Goal: Transaction & Acquisition: Book appointment/travel/reservation

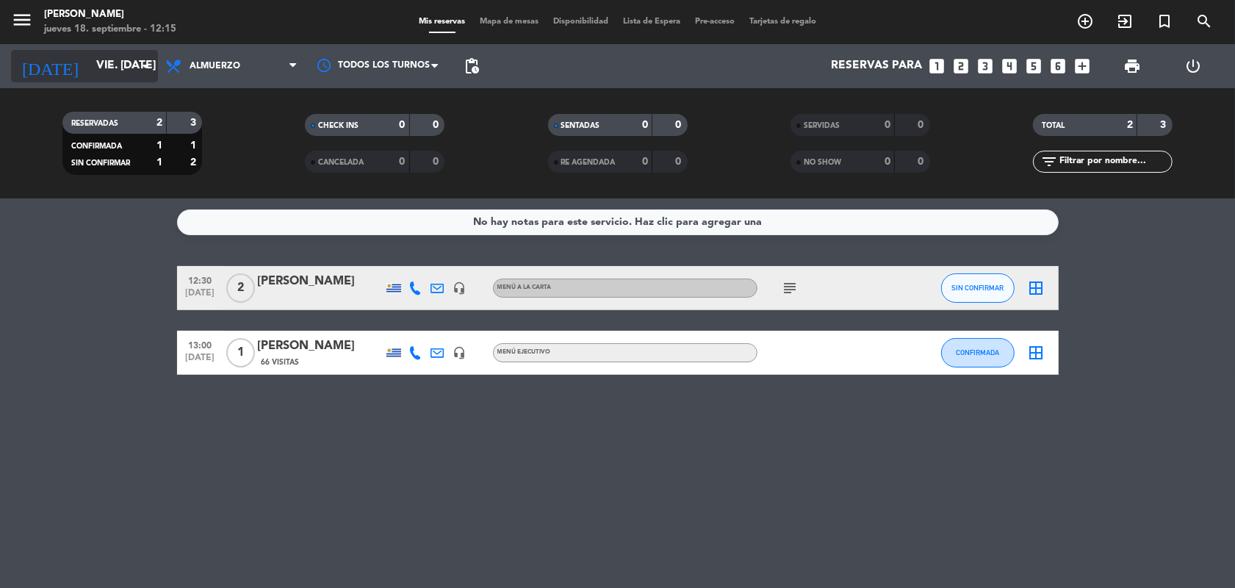
click at [151, 64] on icon "arrow_drop_down" at bounding box center [146, 66] width 18 height 18
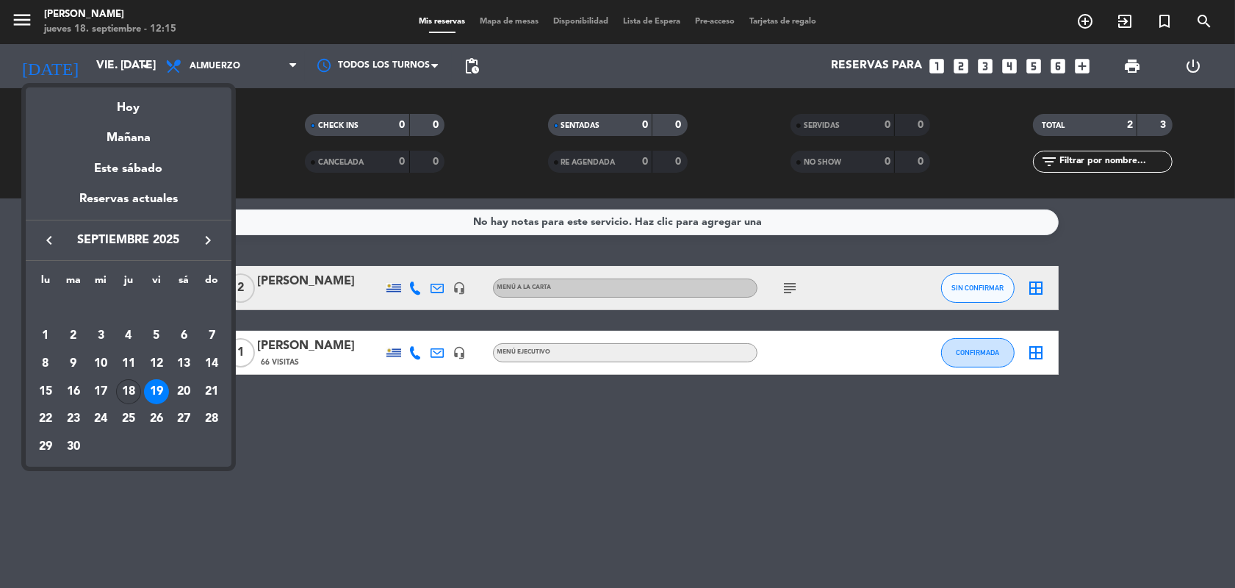
click at [123, 394] on div "18" at bounding box center [128, 391] width 25 height 25
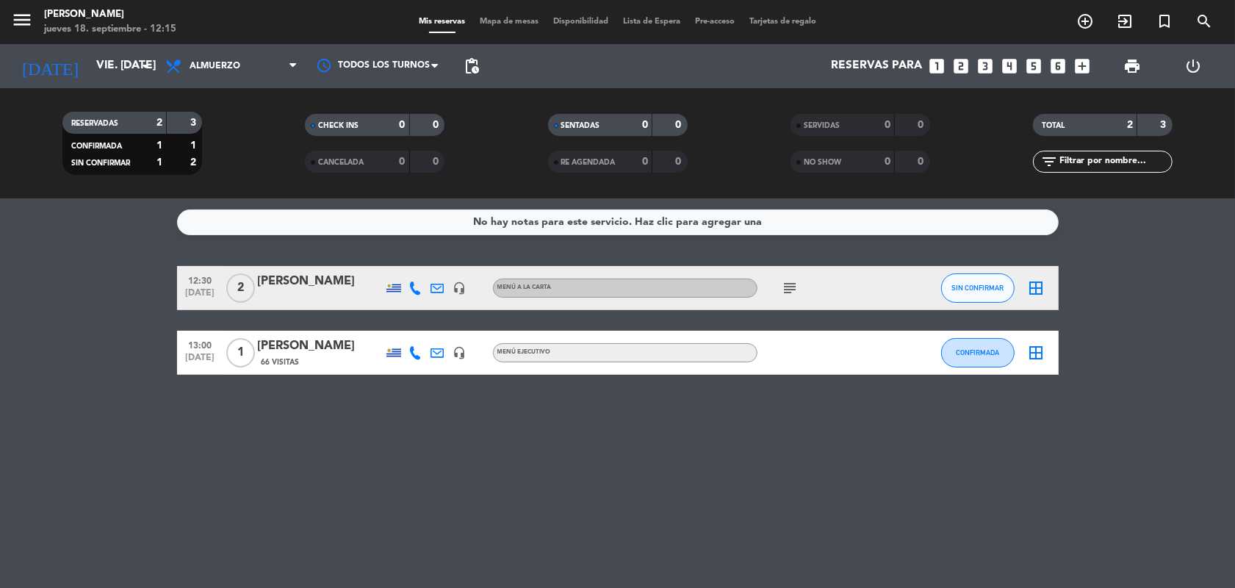
type input "[DEMOGRAPHIC_DATA] [DATE]"
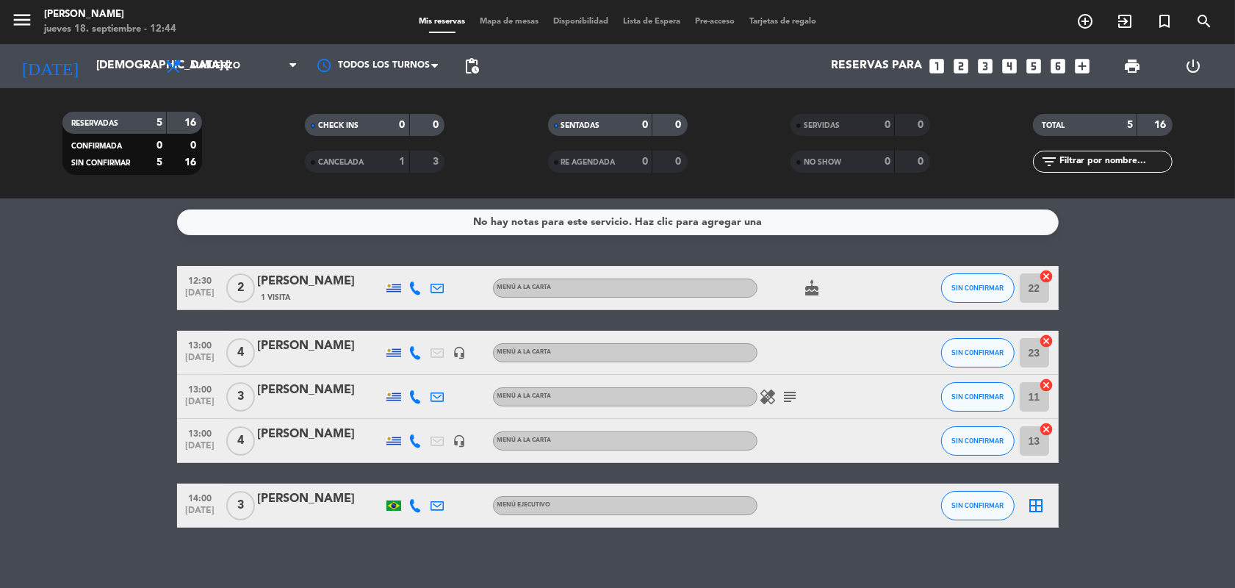
click at [979, 62] on icon "looks_3" at bounding box center [984, 66] width 19 height 19
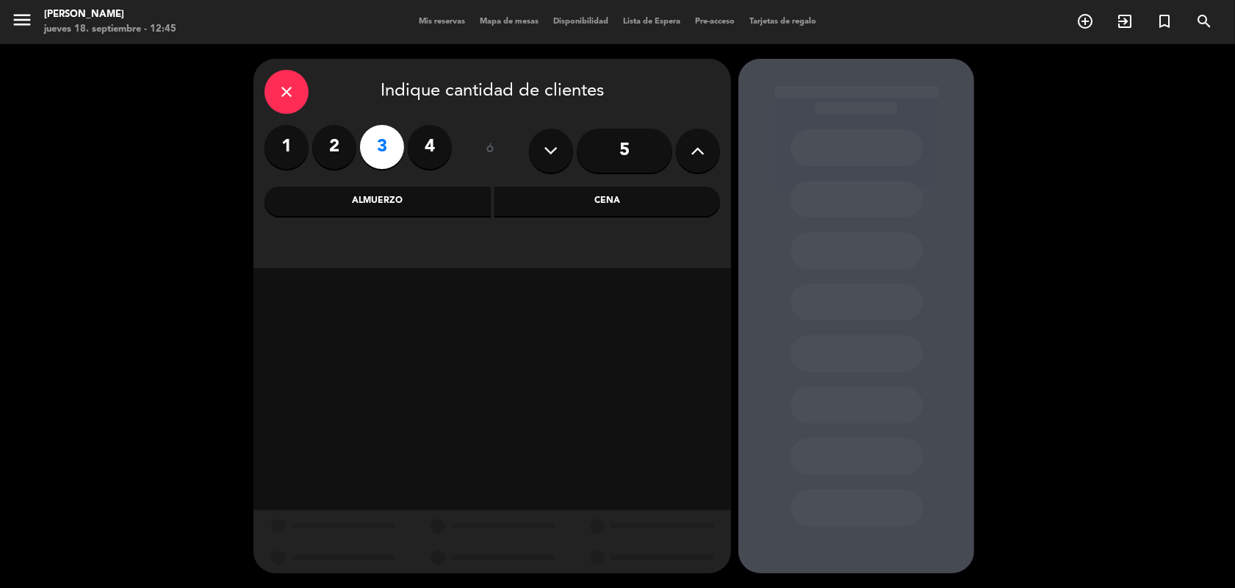
click at [636, 201] on div "Cena" at bounding box center [607, 201] width 226 height 29
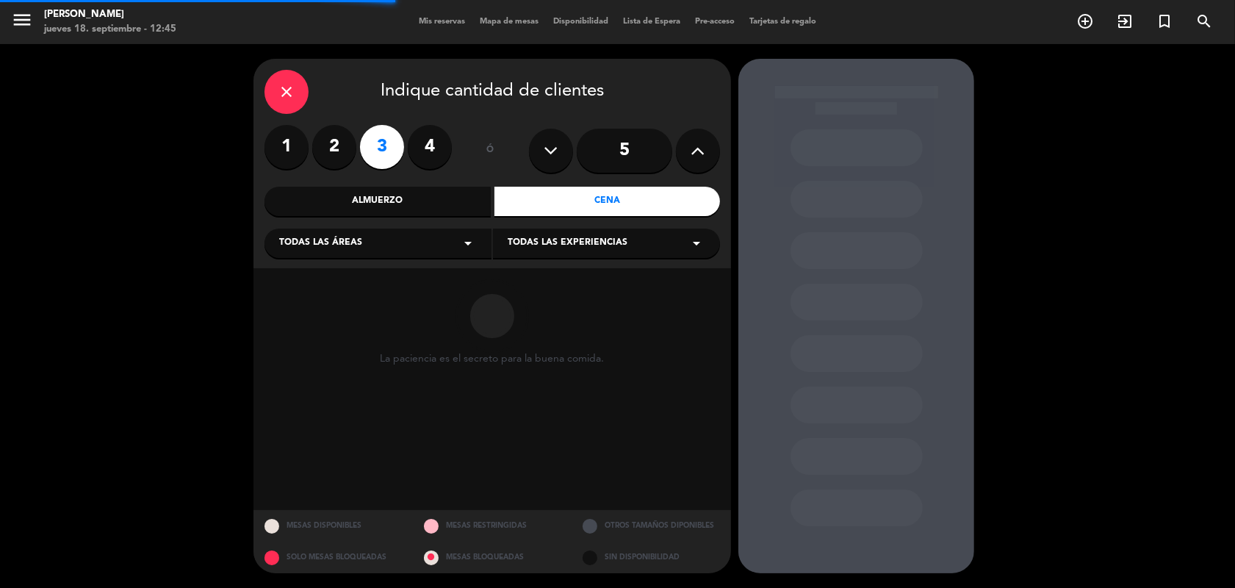
click at [475, 246] on icon "arrow_drop_down" at bounding box center [468, 243] width 18 height 18
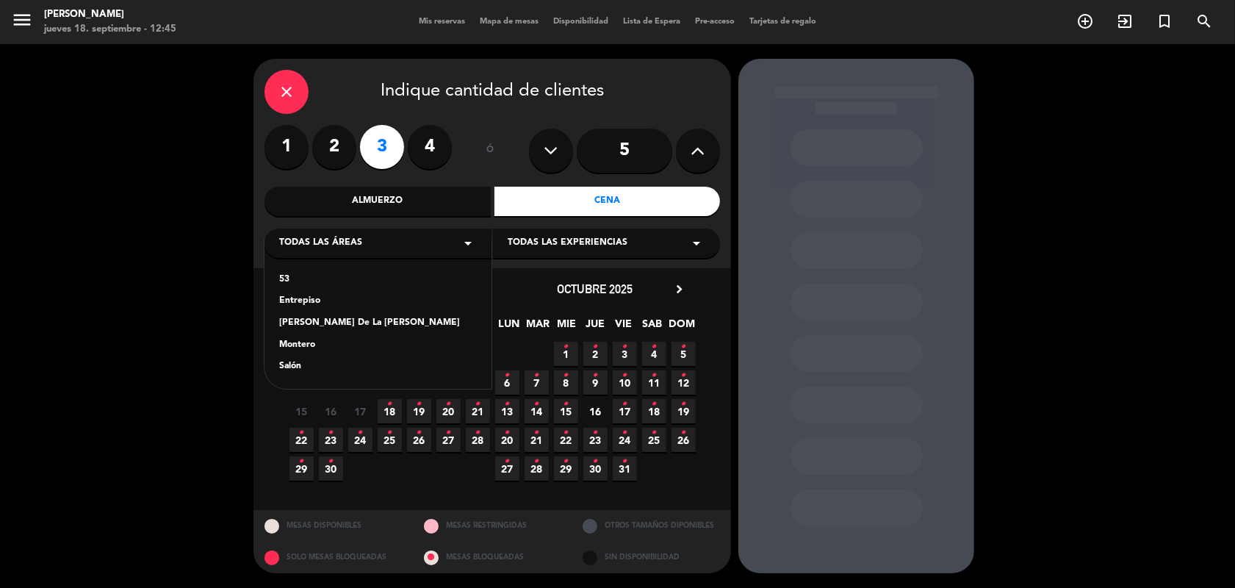
click at [302, 367] on div "Salón" at bounding box center [378, 366] width 198 height 15
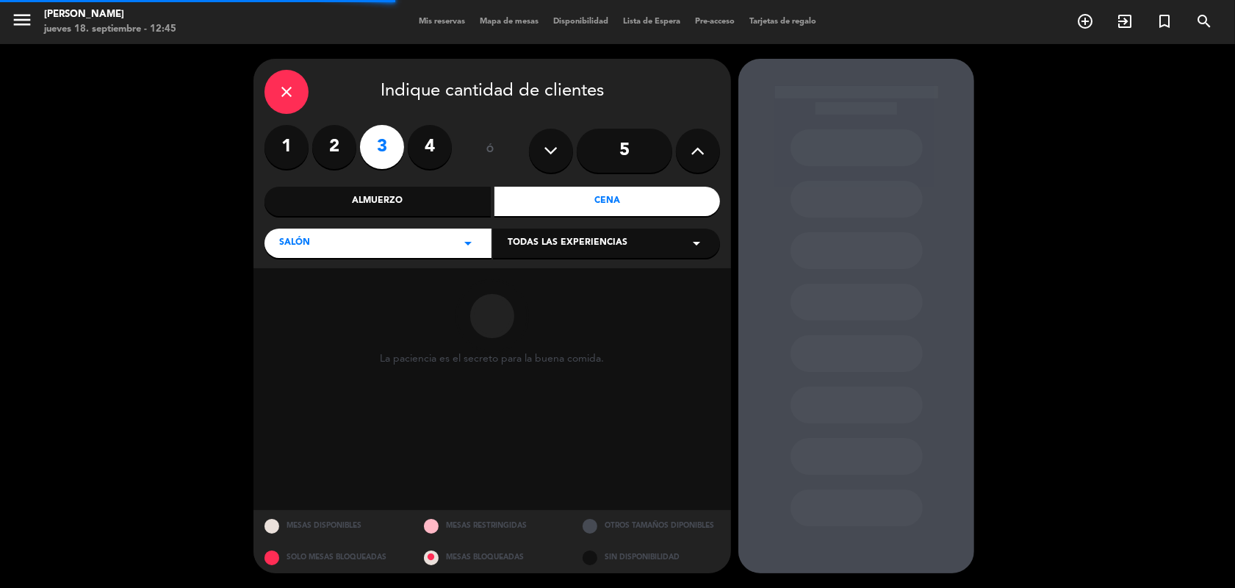
click at [700, 241] on icon "arrow_drop_down" at bounding box center [697, 243] width 18 height 18
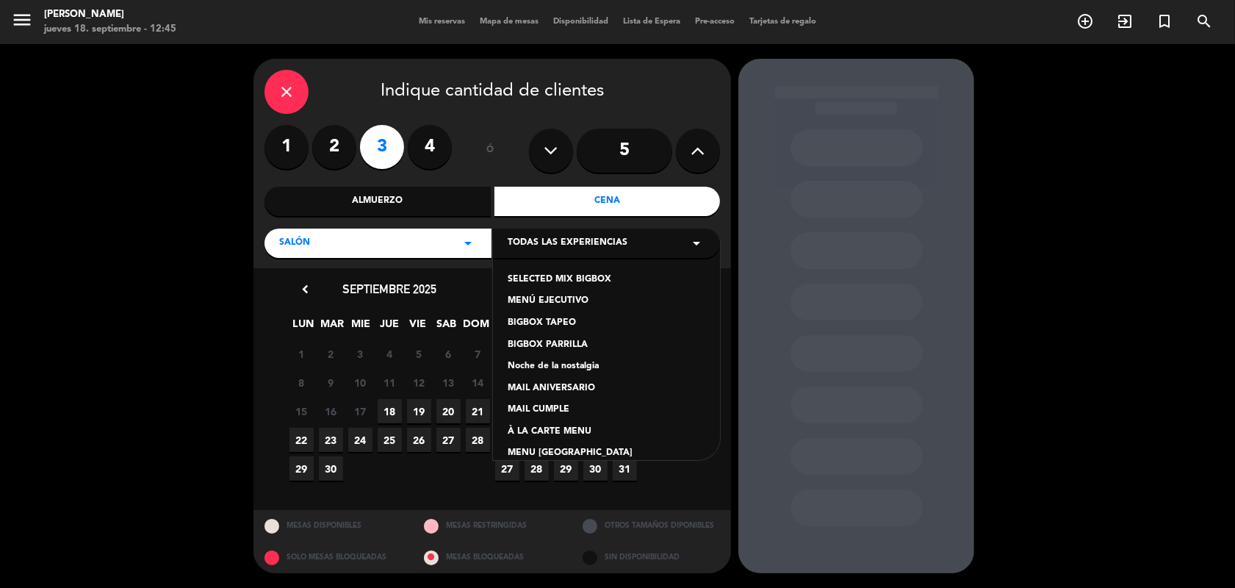
click at [574, 434] on div "À LA CARTE MENU" at bounding box center [607, 432] width 198 height 15
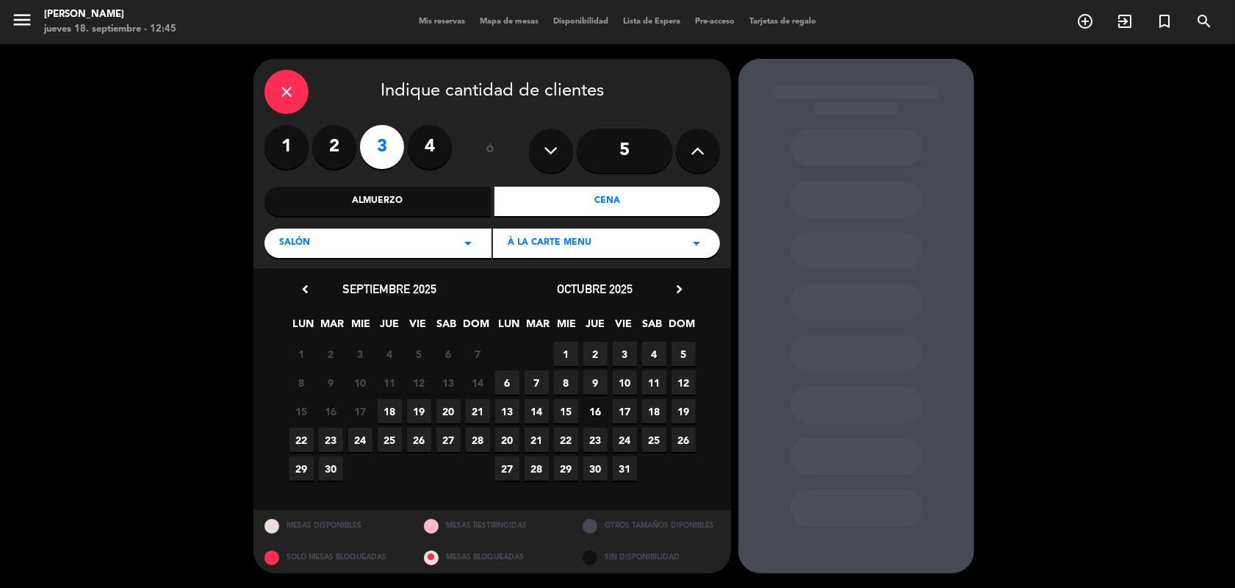
drag, startPoint x: 386, startPoint y: 415, endPoint x: 480, endPoint y: 408, distance: 94.3
click at [386, 415] on span "18" at bounding box center [390, 411] width 24 height 24
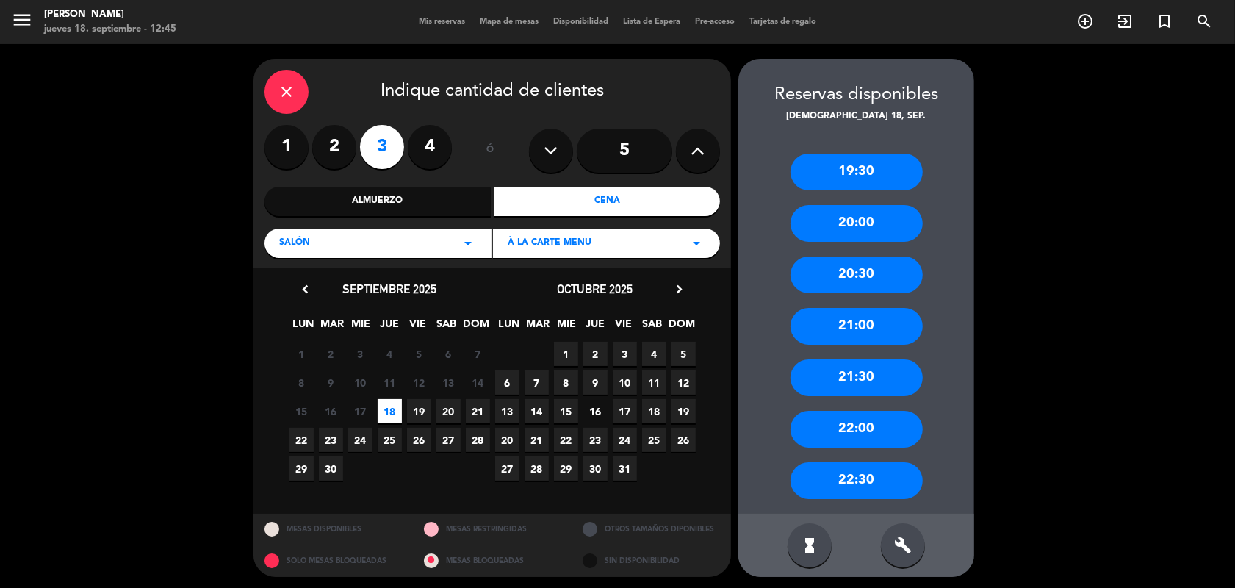
click at [823, 430] on div "22:00" at bounding box center [856, 429] width 132 height 37
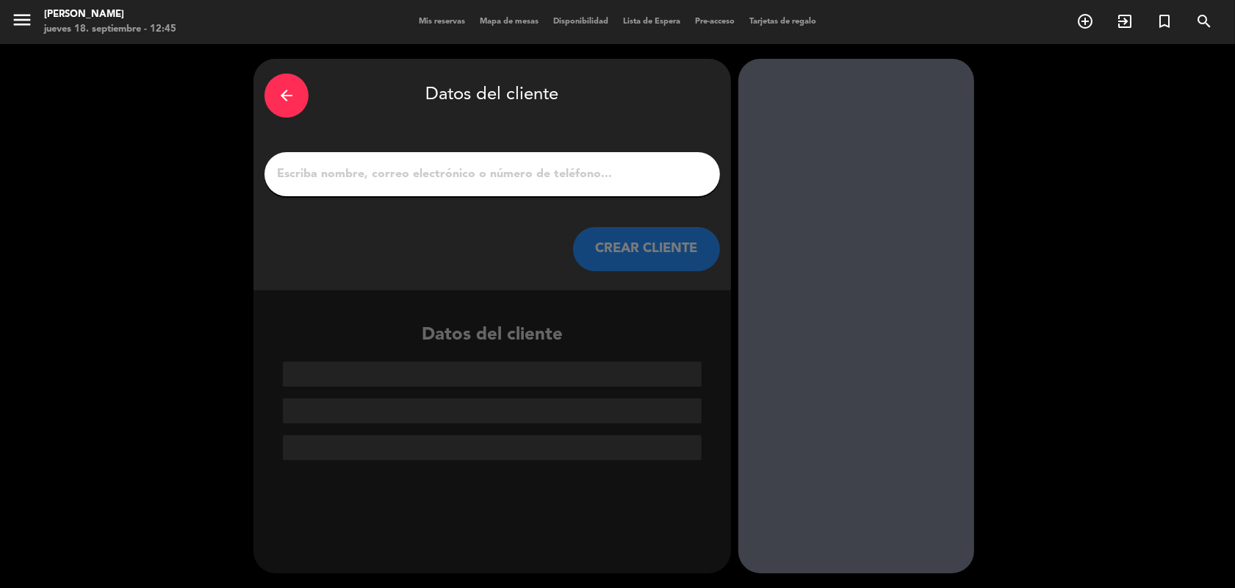
click at [344, 188] on div at bounding box center [491, 174] width 455 height 44
click at [336, 164] on input "1" at bounding box center [491, 174] width 433 height 21
paste input "[PERSON_NAME]"
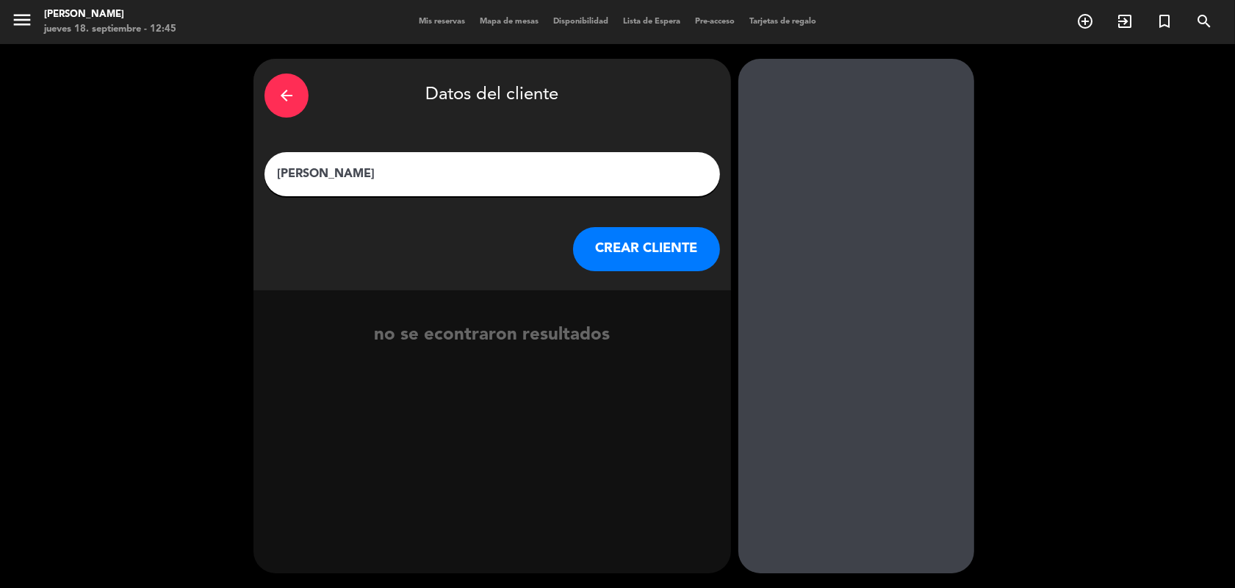
type input "[PERSON_NAME]"
click at [637, 244] on button "CREAR CLIENTE" at bounding box center [646, 249] width 147 height 44
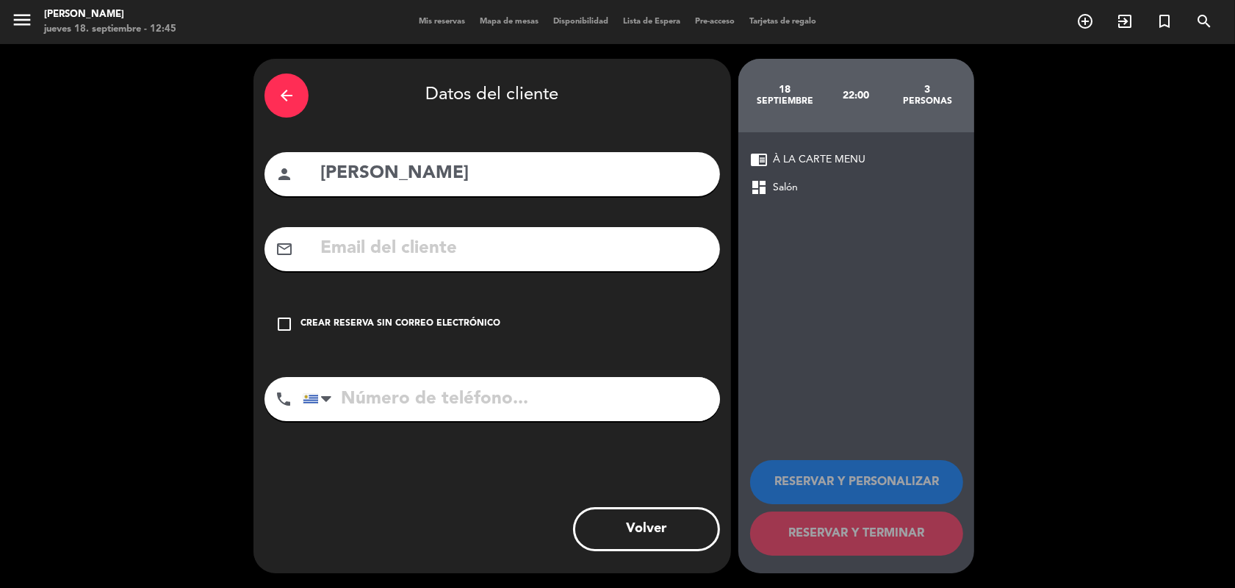
click at [285, 321] on icon "check_box_outline_blank" at bounding box center [284, 324] width 18 height 18
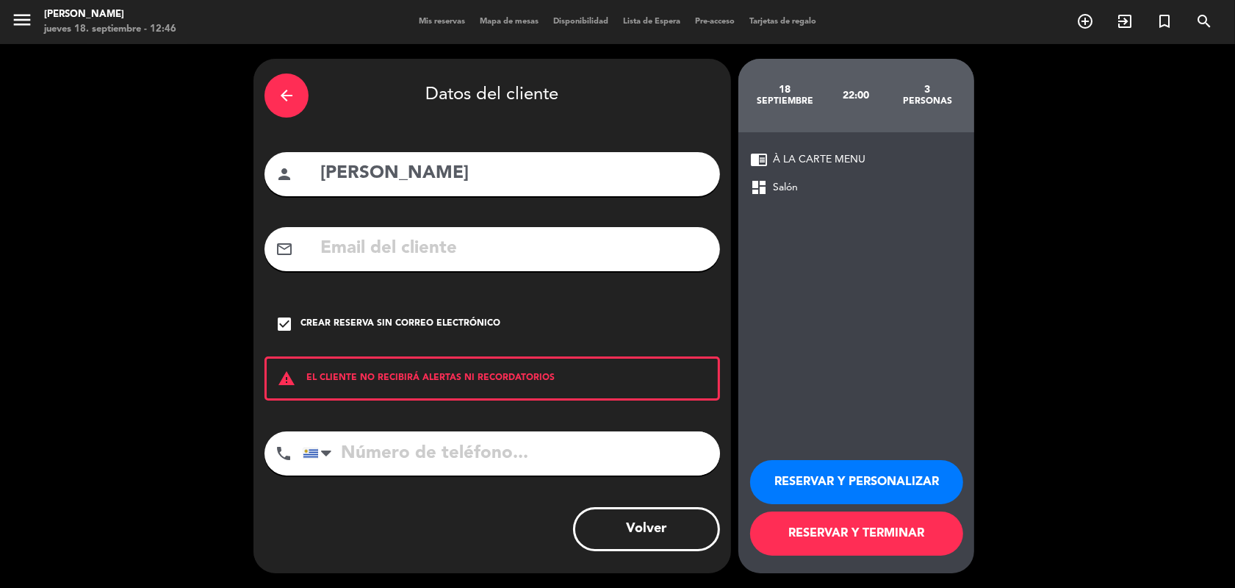
click at [394, 456] on input "tel" at bounding box center [511, 453] width 417 height 44
paste input "[PHONE_NUMBER]"
type input "[PHONE_NUMBER]"
click at [319, 176] on input "[PERSON_NAME]" at bounding box center [514, 174] width 390 height 30
type input "[PERSON_NAME]"
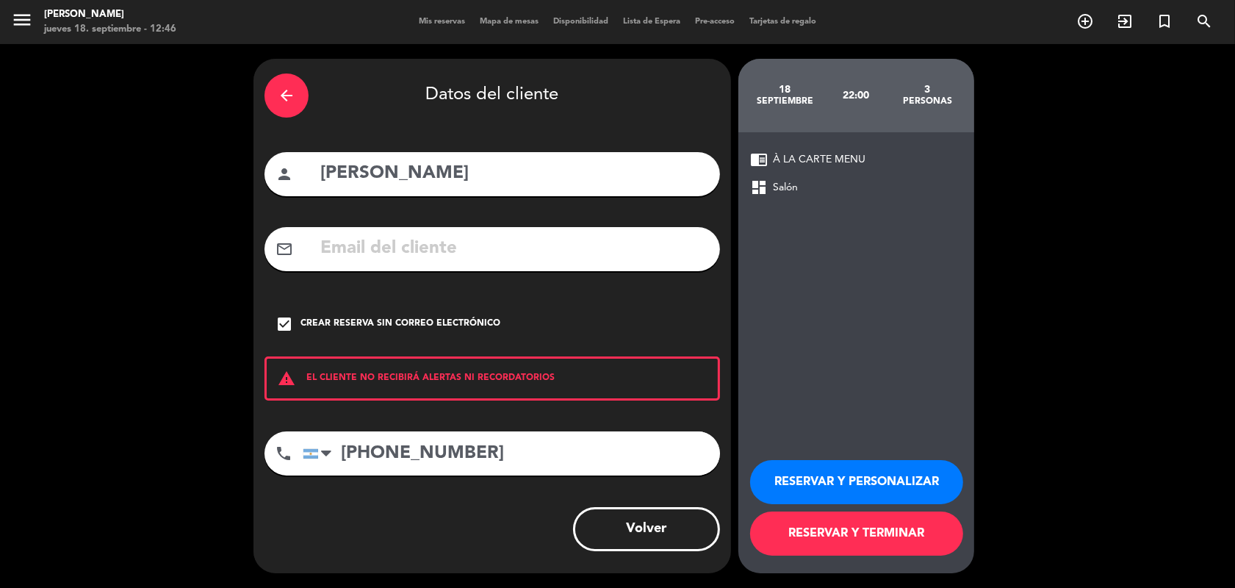
click at [808, 477] on button "RESERVAR Y PERSONALIZAR" at bounding box center [856, 482] width 213 height 44
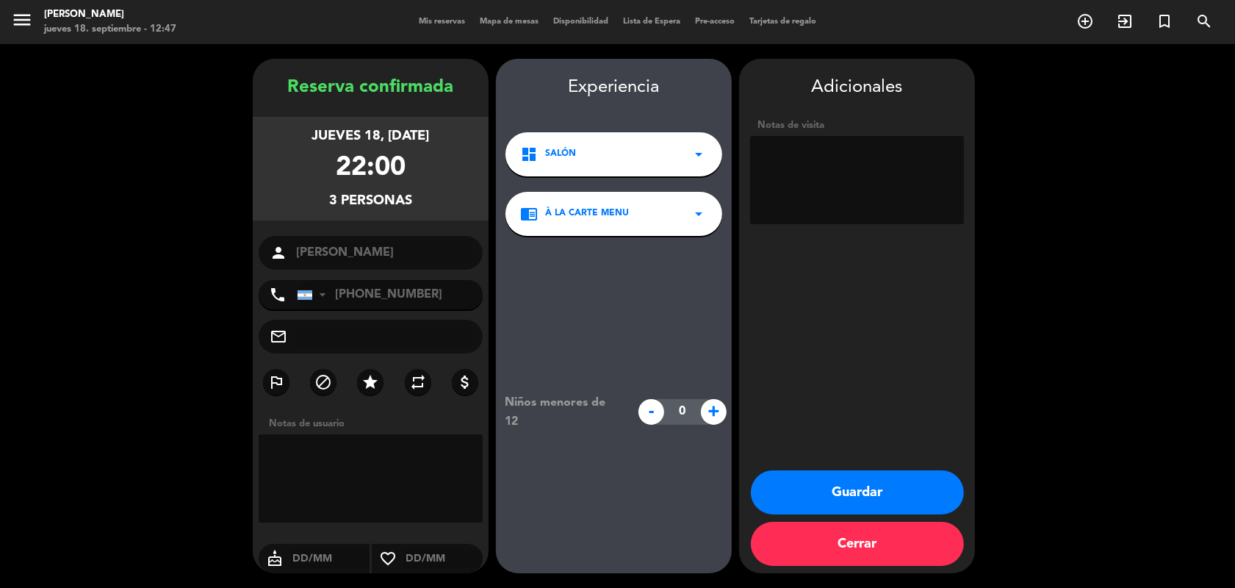
click at [867, 489] on button "Guardar" at bounding box center [857, 492] width 213 height 44
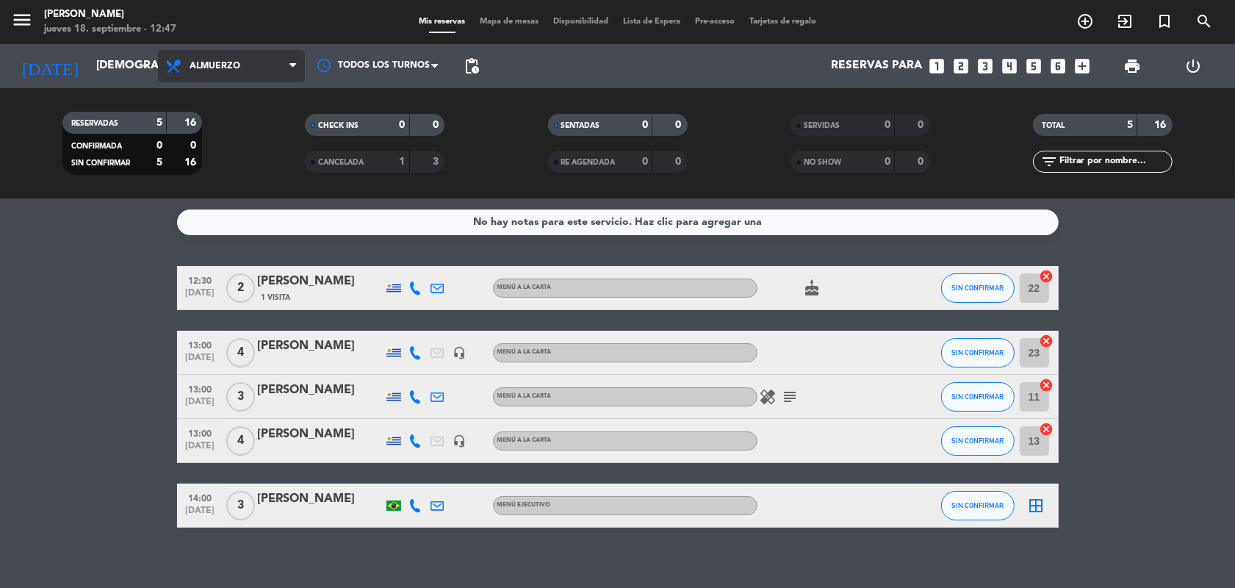
click at [285, 63] on span "Almuerzo" at bounding box center [231, 66] width 147 height 32
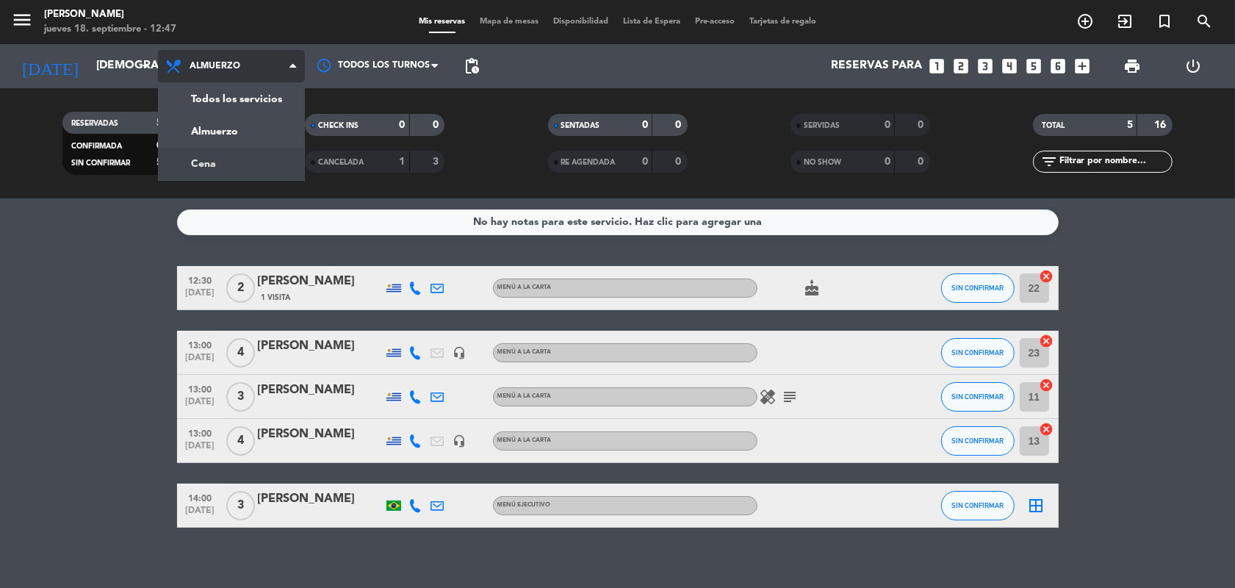
click at [223, 164] on div "menu [PERSON_NAME] jueves 18. septiembre - 12:47 Mis reservas Mapa de mesas Dis…" at bounding box center [617, 99] width 1235 height 198
